Goal: Task Accomplishment & Management: Use online tool/utility

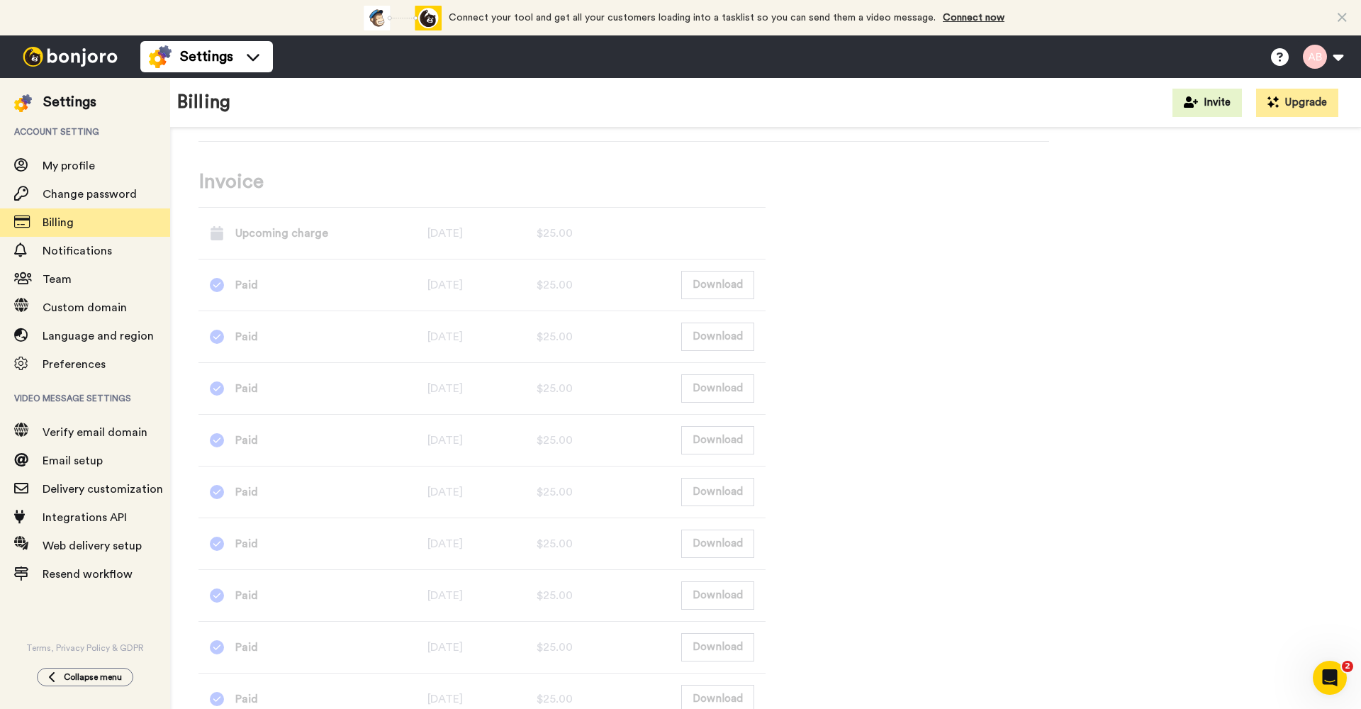
scroll to position [607, 0]
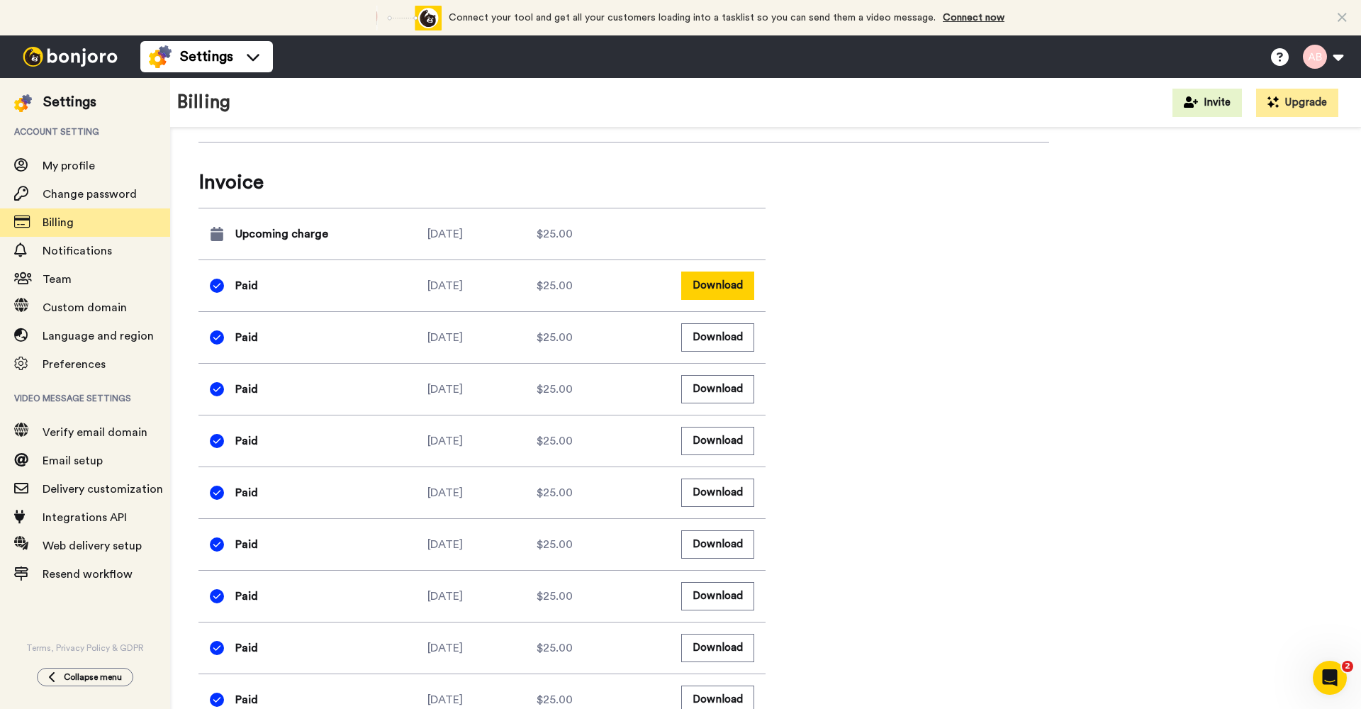
click at [714, 284] on button "Download" at bounding box center [717, 285] width 73 height 28
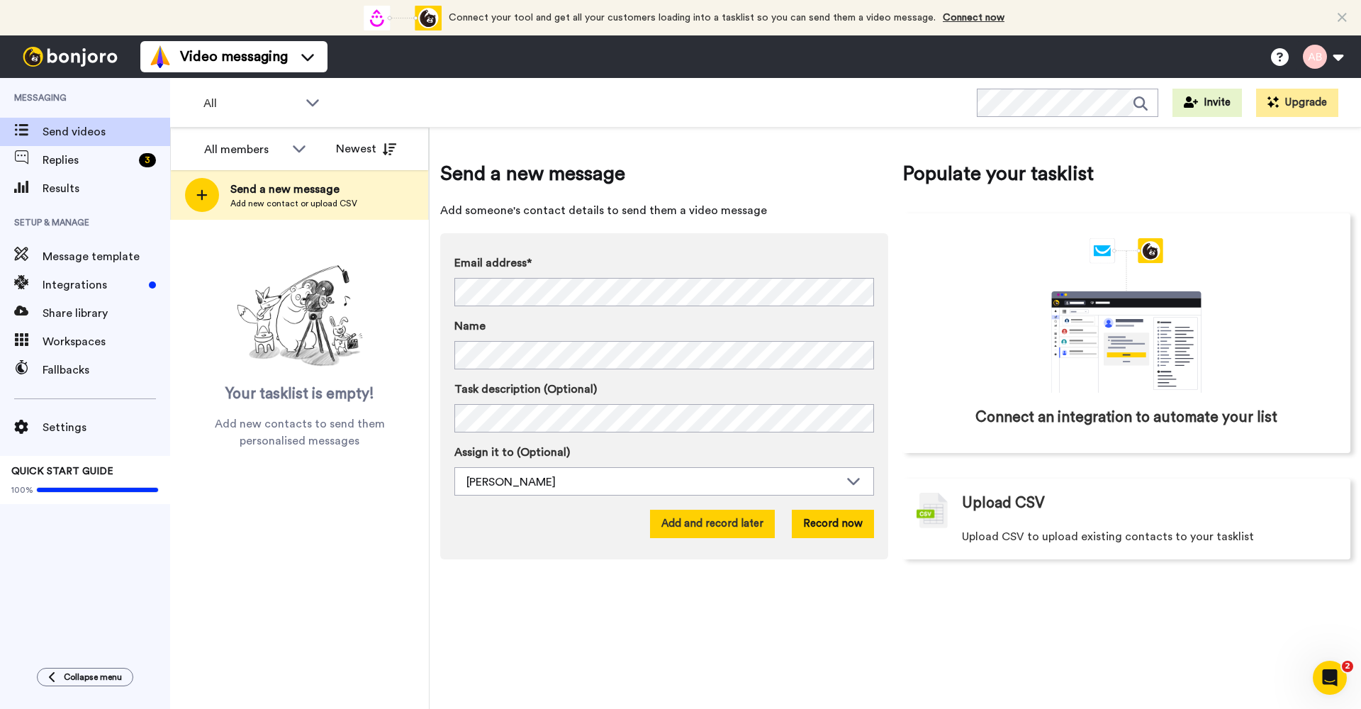
click at [739, 525] on button "Add and record later" at bounding box center [712, 524] width 125 height 28
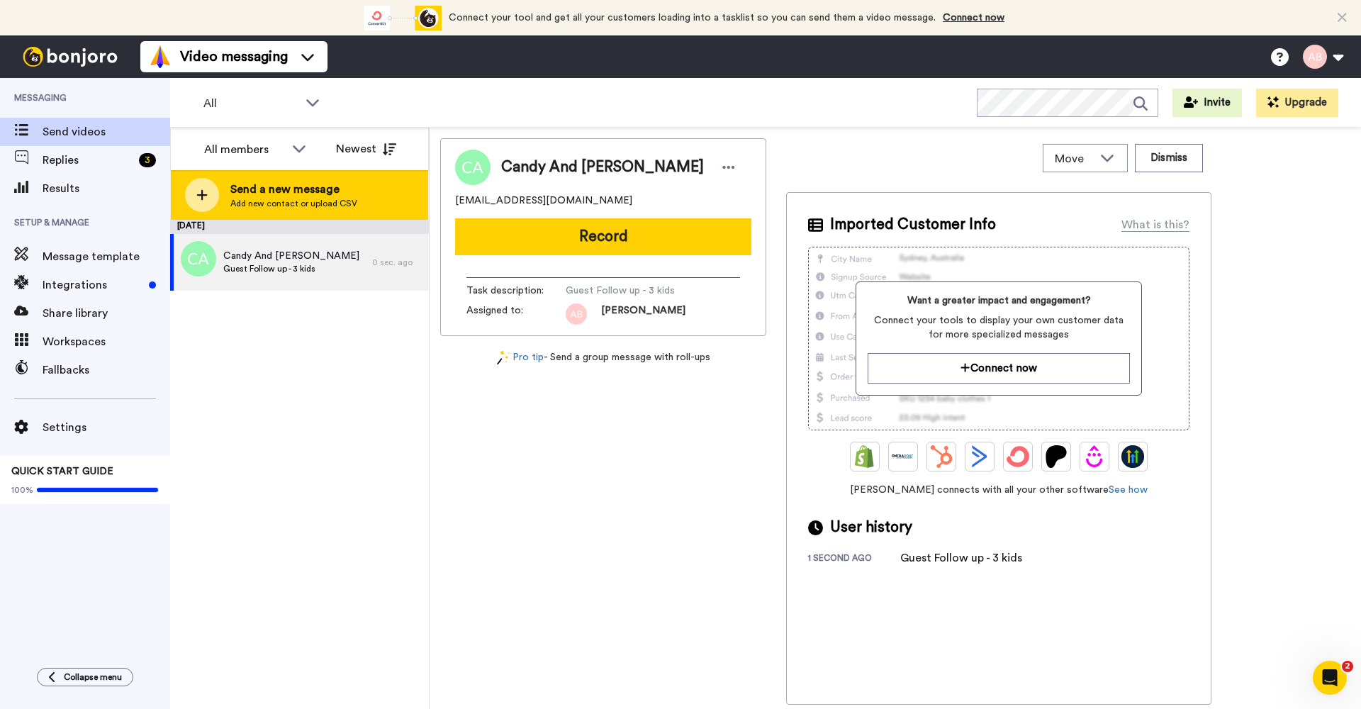
click at [296, 208] on span "Add new contact or upload CSV" at bounding box center [293, 203] width 127 height 11
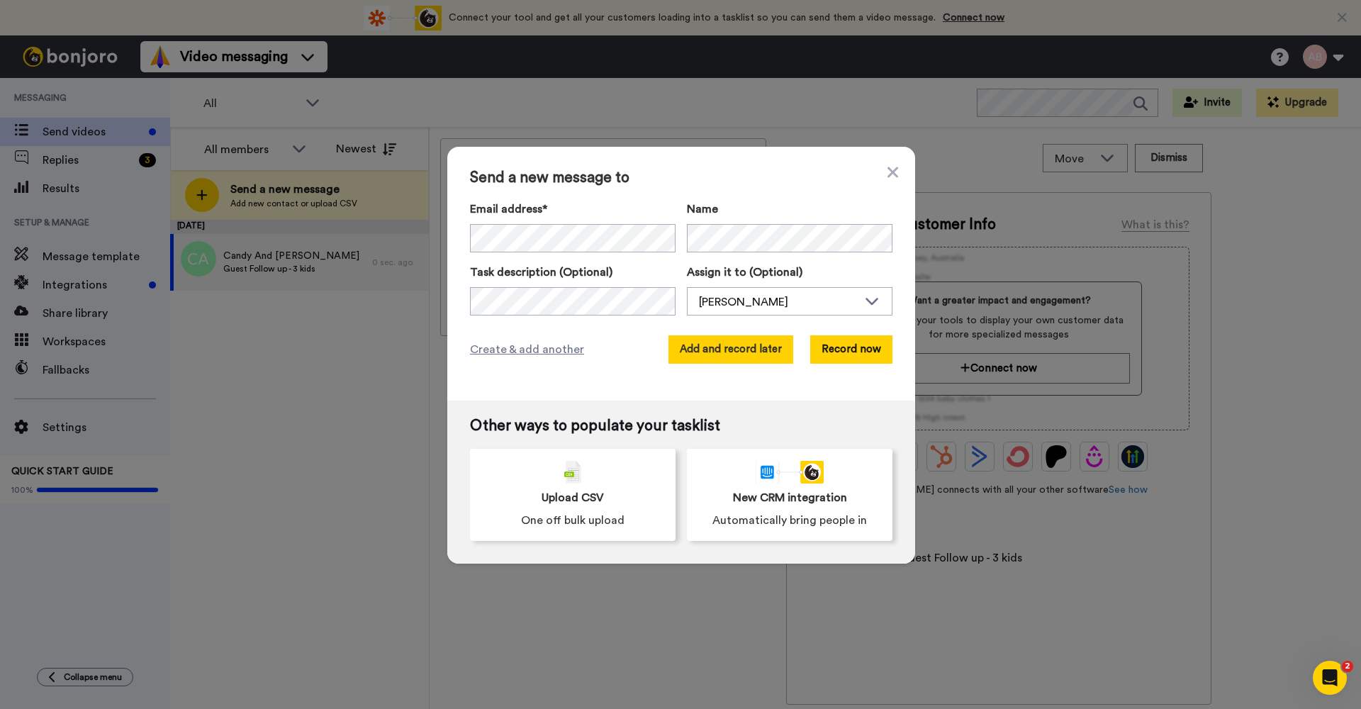
click at [736, 347] on button "Add and record later" at bounding box center [730, 349] width 125 height 28
